Goal: Transaction & Acquisition: Subscribe to service/newsletter

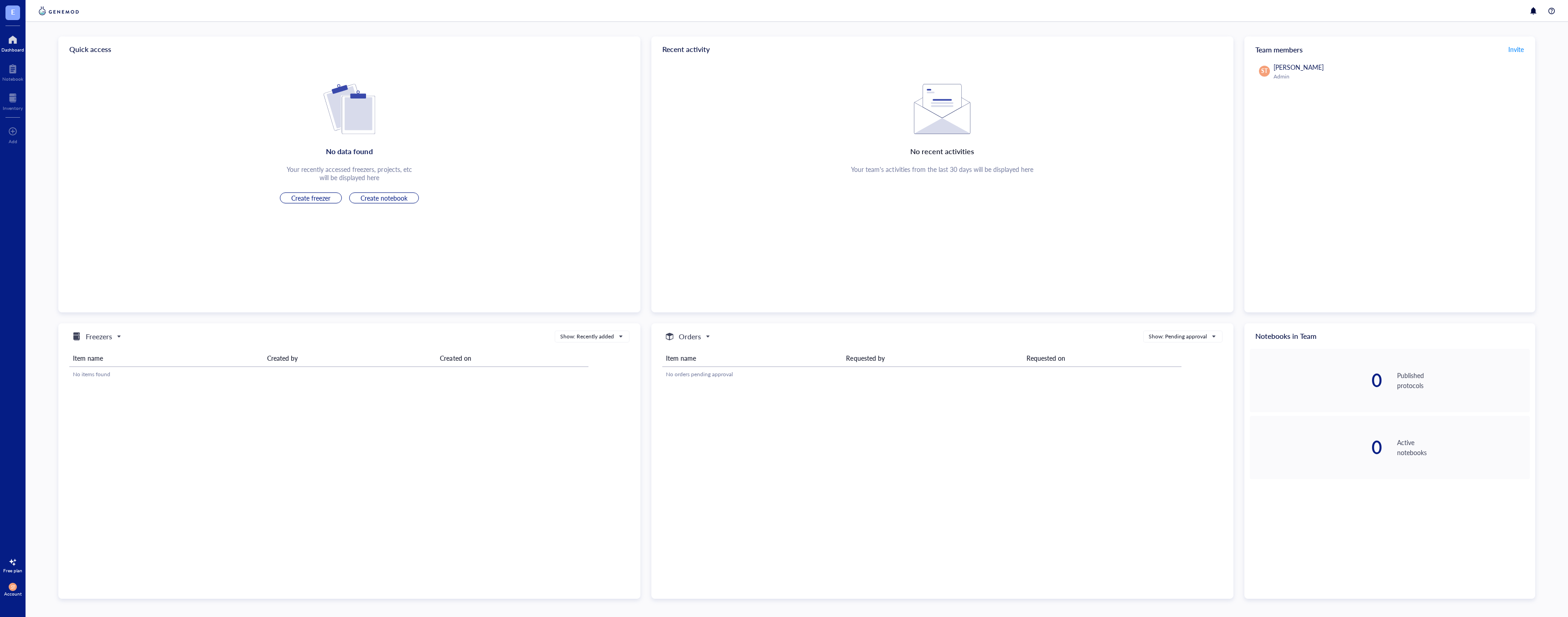
click at [14, 46] on div at bounding box center [13, 39] width 23 height 15
click at [14, 71] on div at bounding box center [13, 68] width 21 height 15
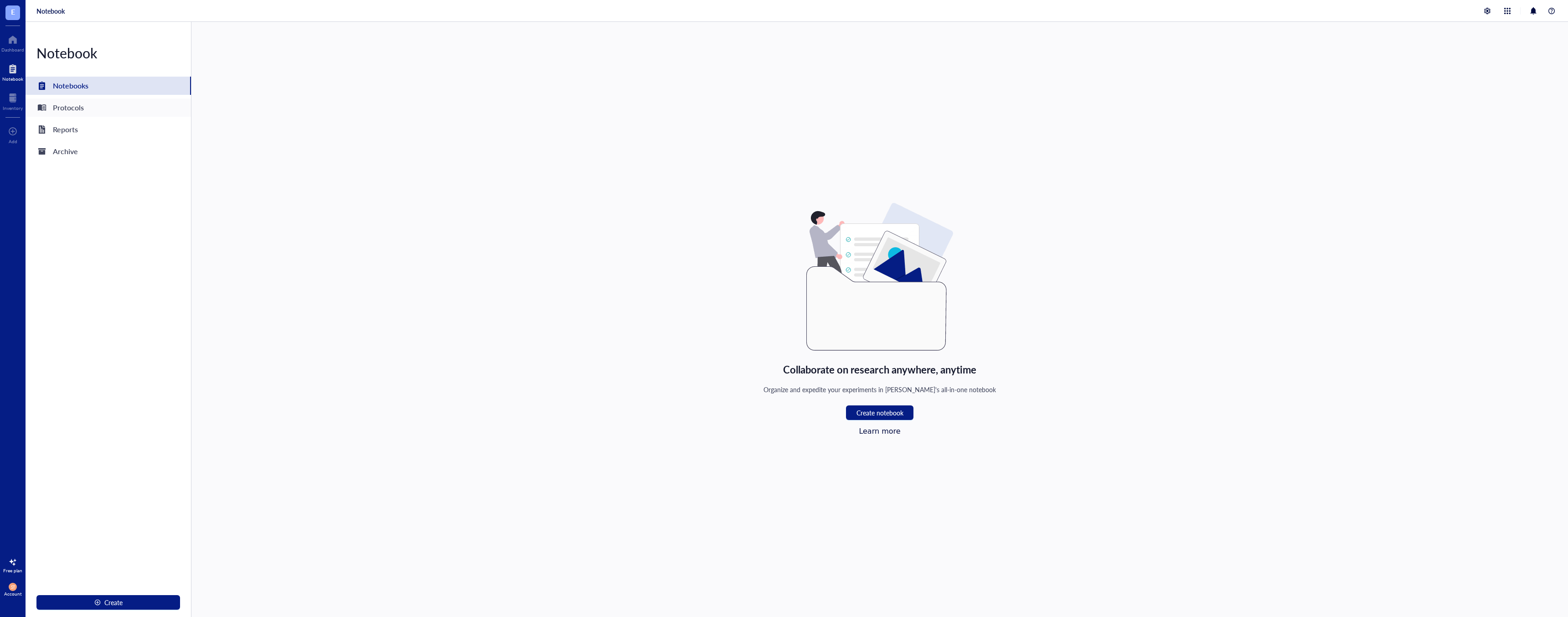
click at [84, 105] on div "Protocols" at bounding box center [108, 107] width 165 height 18
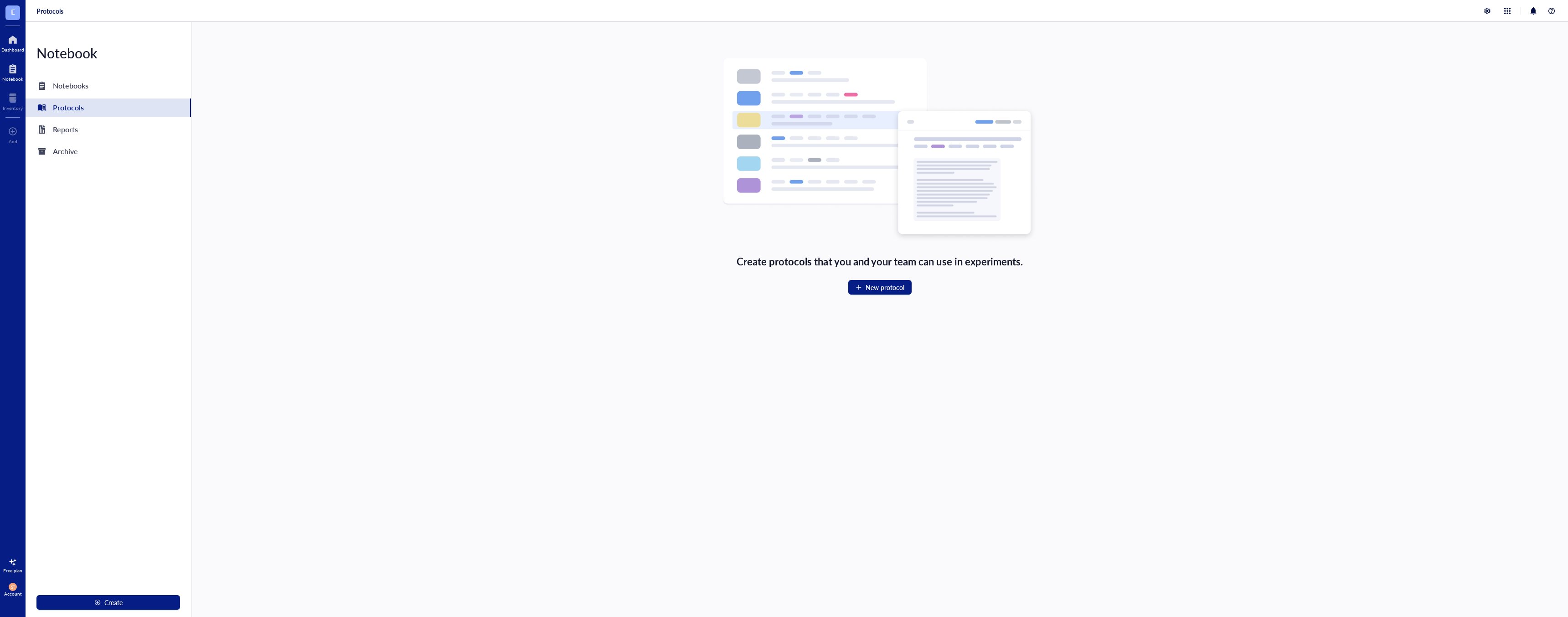
click at [18, 40] on div at bounding box center [13, 39] width 23 height 15
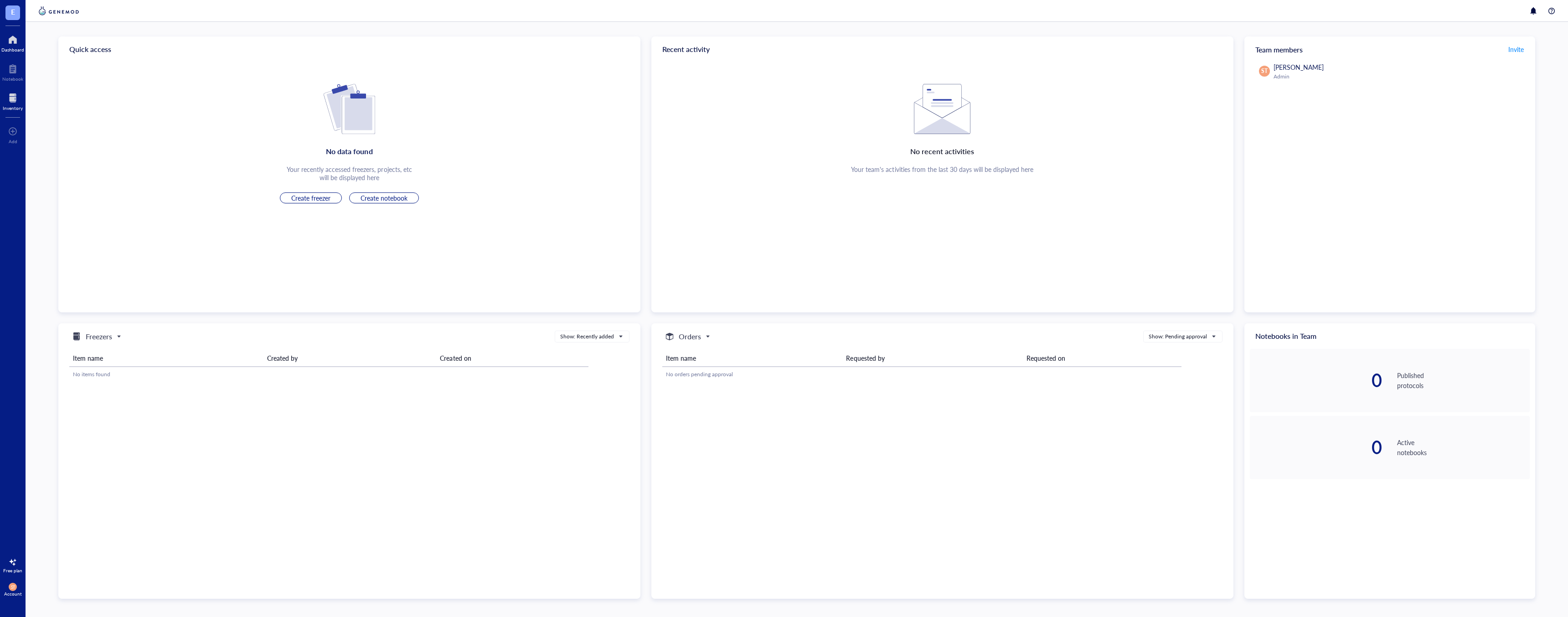
click at [16, 97] on div at bounding box center [13, 98] width 20 height 15
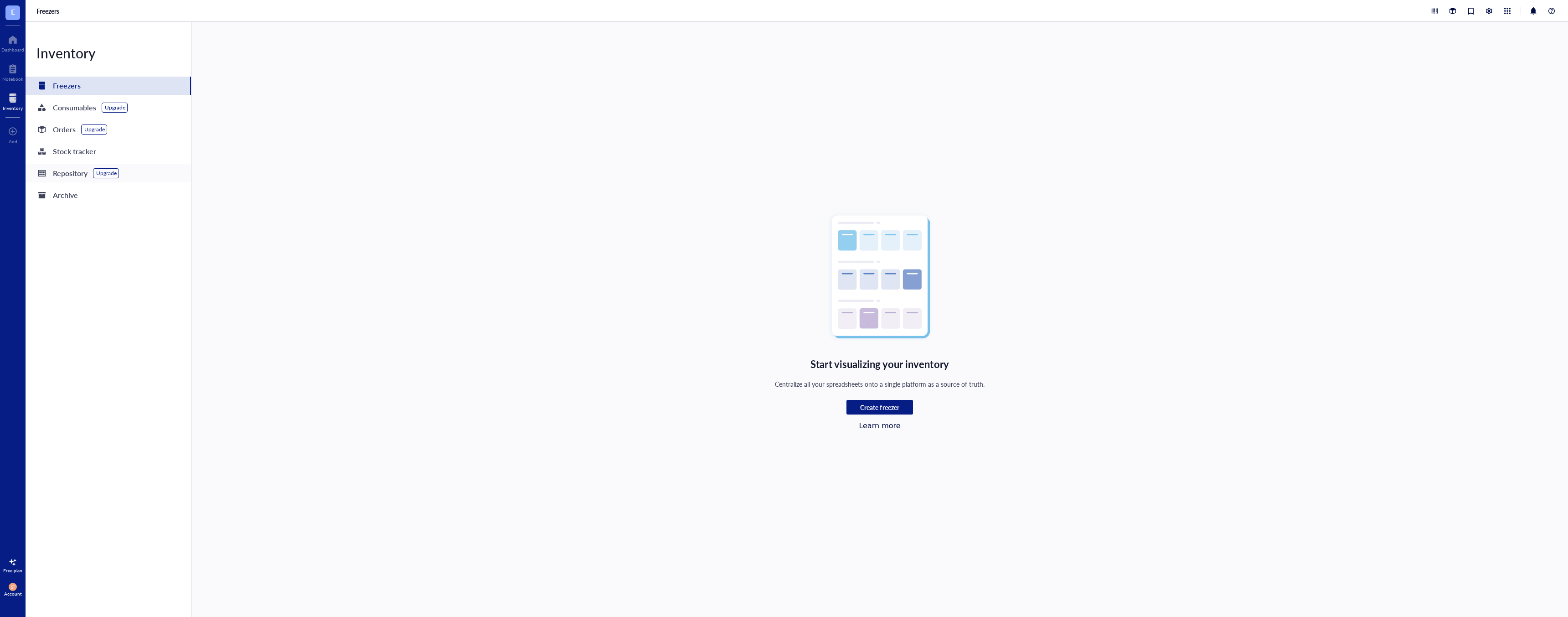
click at [65, 172] on div "Repository" at bounding box center [70, 173] width 35 height 13
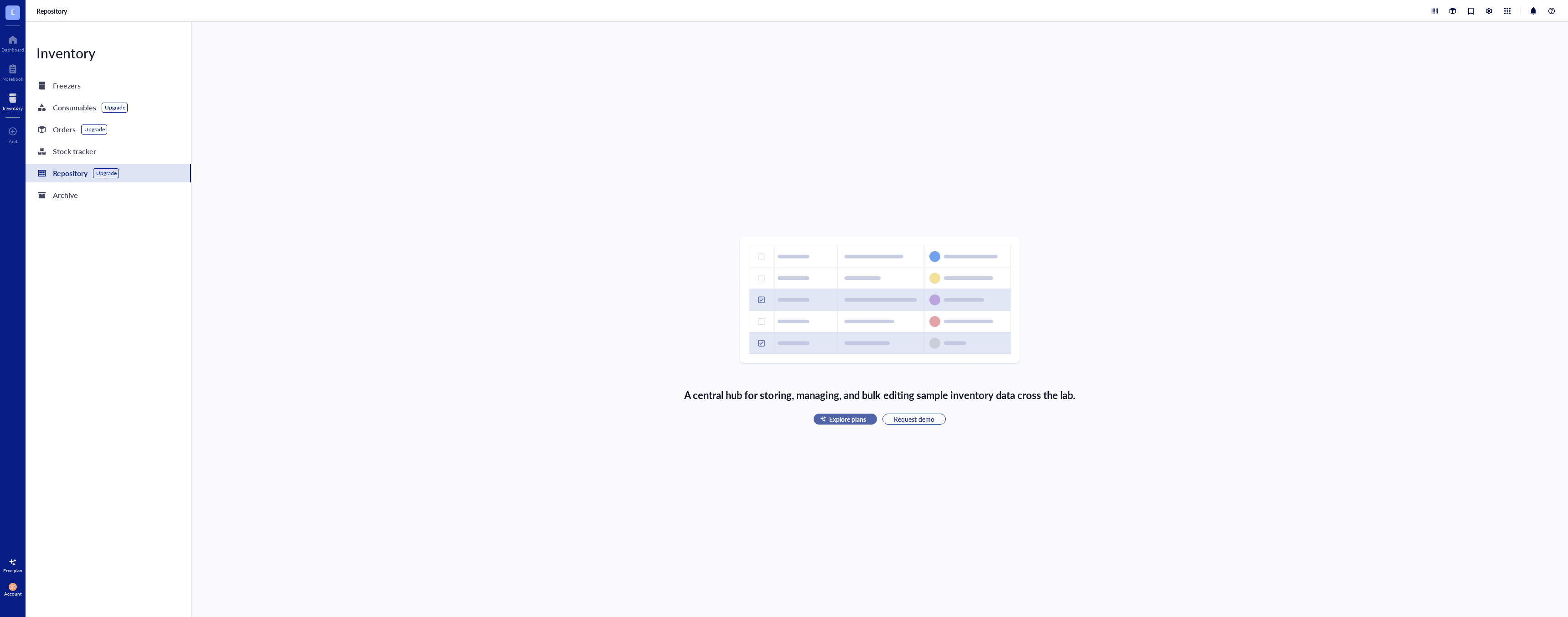
click at [847, 420] on span "Explore plans" at bounding box center [847, 419] width 37 height 8
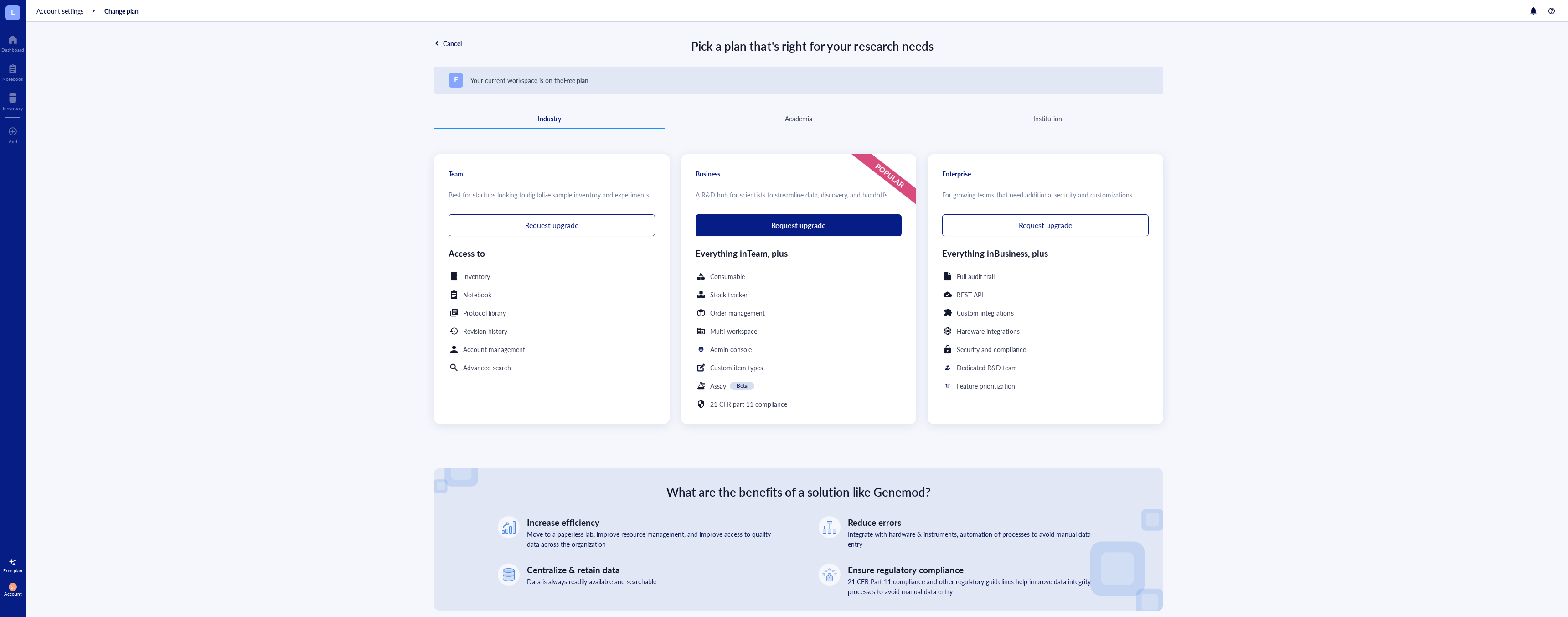
click at [977, 351] on div "Security and compliance" at bounding box center [991, 350] width 69 height 10
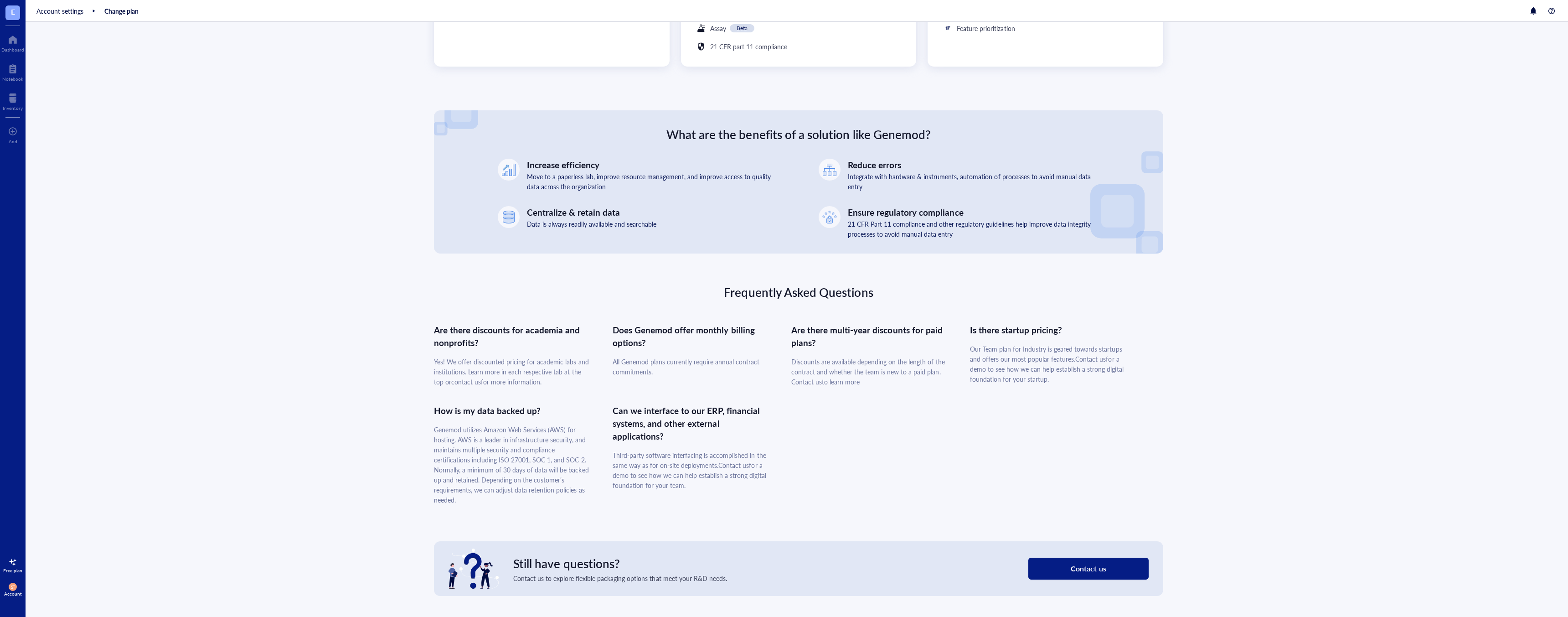
scroll to position [359, 0]
